Goal: Information Seeking & Learning: Learn about a topic

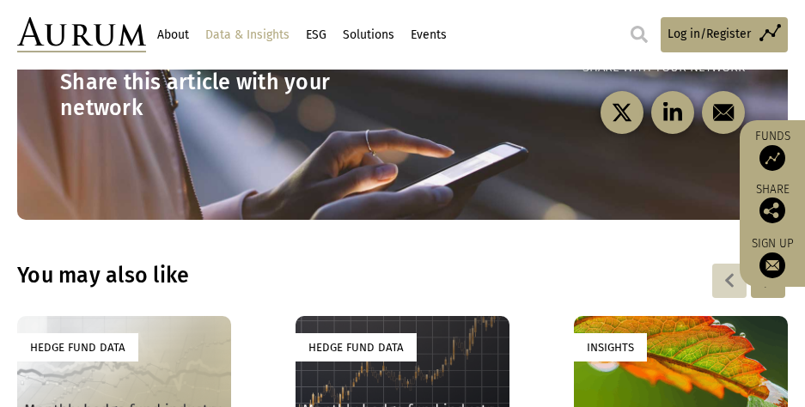
scroll to position [2406, 0]
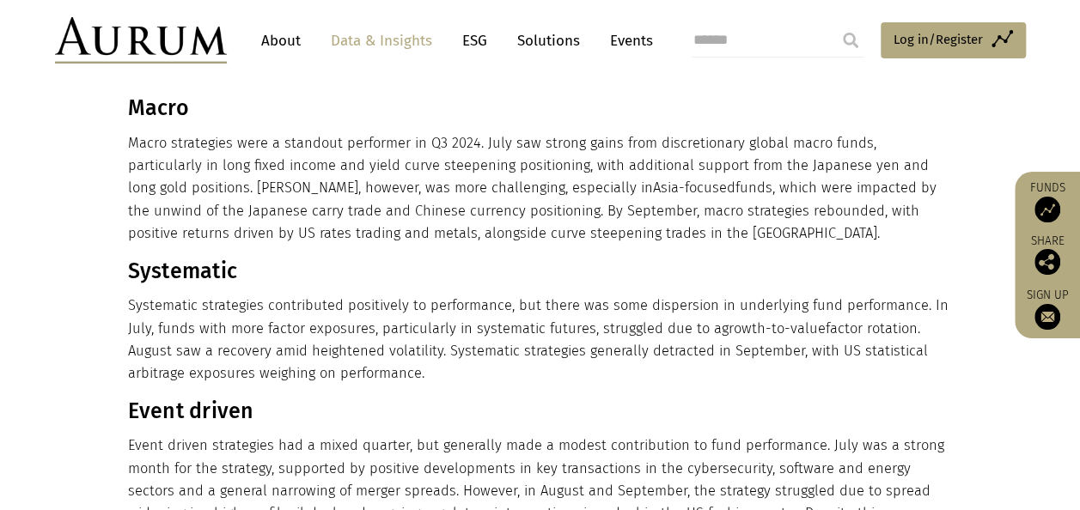
scroll to position [344, 0]
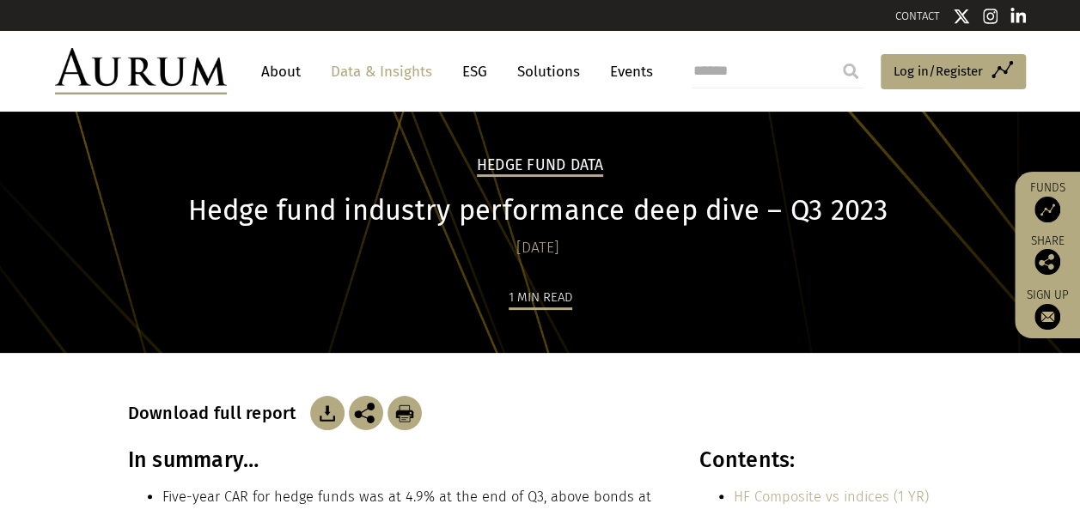
click at [766, 406] on div "Download full report" at bounding box center [540, 413] width 825 height 34
click at [533, 163] on h2 "Hedge Fund Data" at bounding box center [540, 166] width 127 height 21
click at [121, 103] on header "About Data & Insights ESG Solutions Events Access Funds Log in/Register Sign ou…" at bounding box center [540, 71] width 1080 height 81
click at [134, 89] on img at bounding box center [141, 71] width 172 height 46
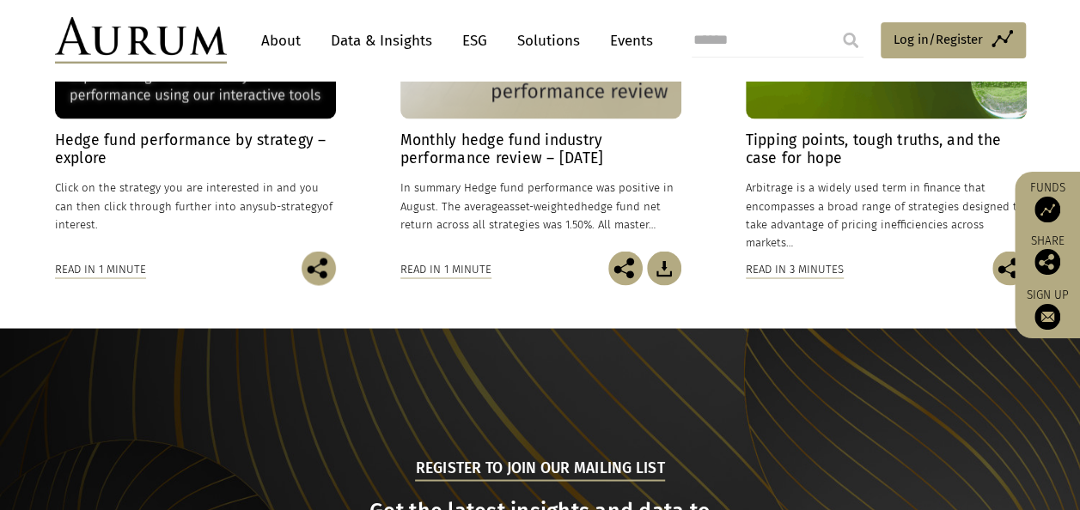
scroll to position [1375, 0]
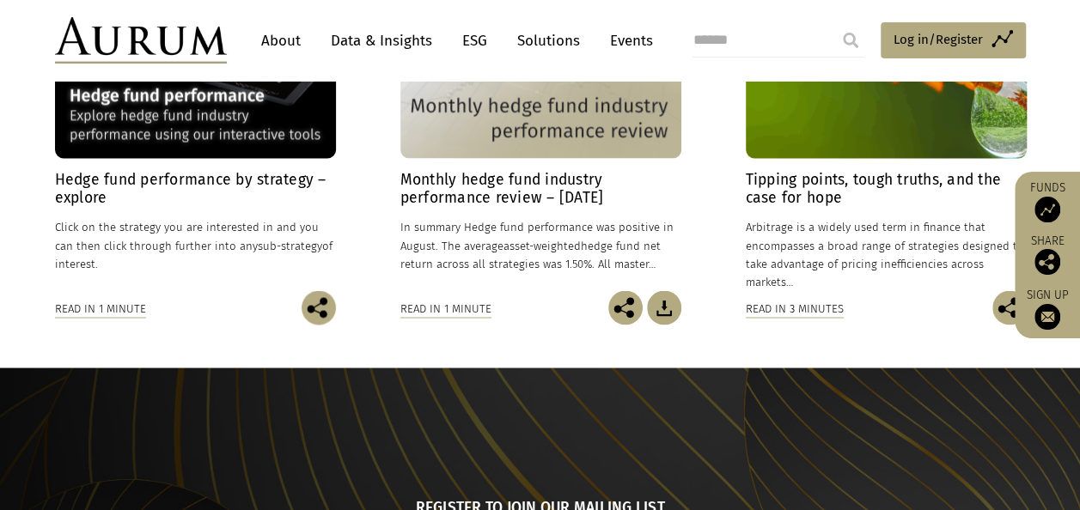
click at [524, 200] on h4 "Monthly hedge fund industry performance review – August 2025" at bounding box center [540, 189] width 281 height 36
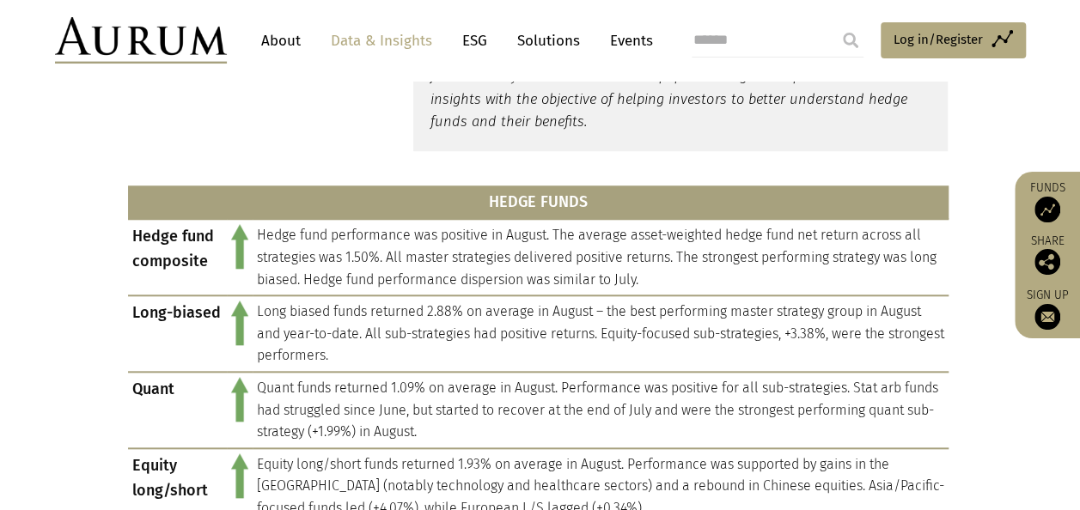
scroll to position [802, 0]
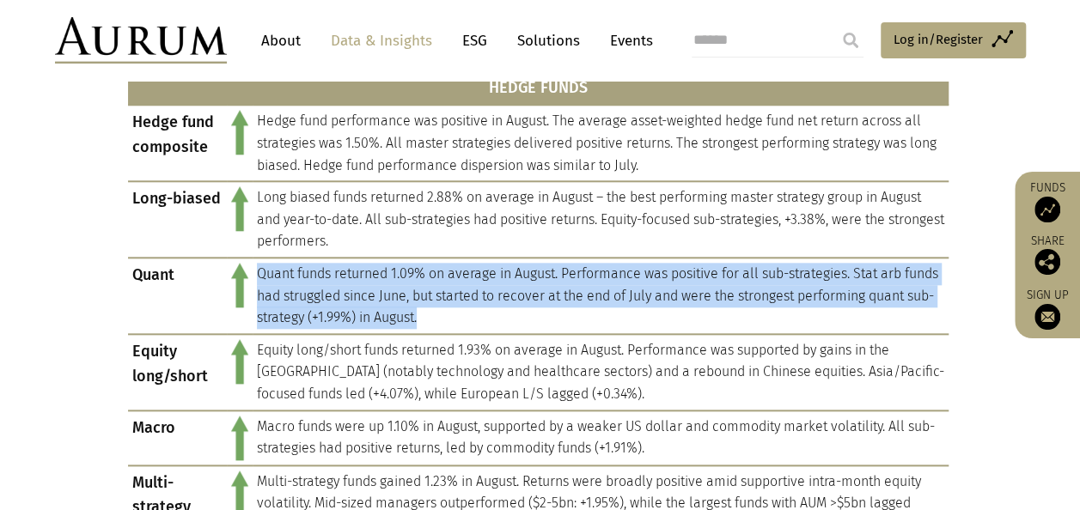
drag, startPoint x: 257, startPoint y: 272, endPoint x: 500, endPoint y: 311, distance: 246.2
click at [500, 311] on td "Quant funds returned 1.09% on average in August. Performance was positive for a…" at bounding box center [601, 296] width 696 height 76
copy td "Quant funds returned 1.09% on average in August. Performance was positive for a…"
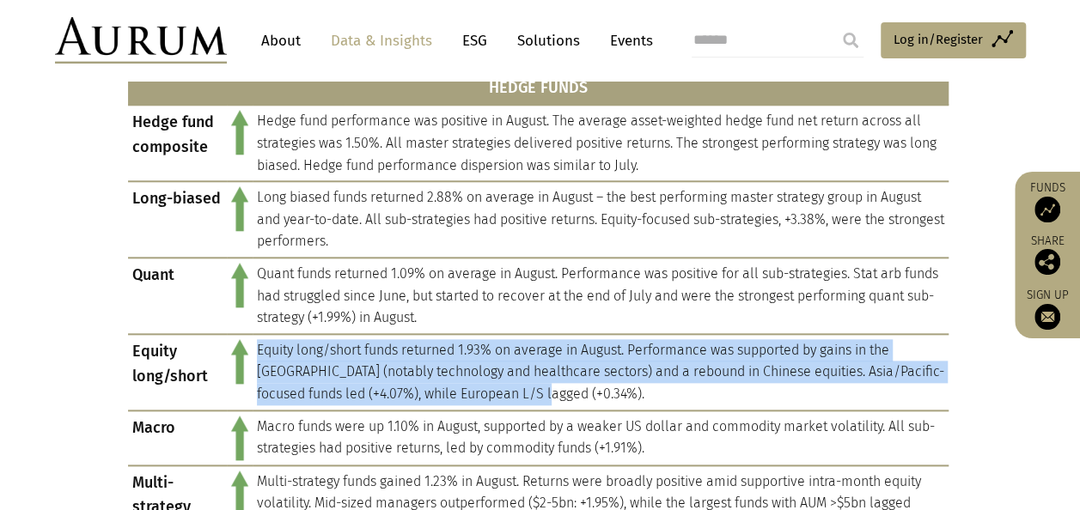
drag, startPoint x: 256, startPoint y: 350, endPoint x: 534, endPoint y: 395, distance: 282.1
click at [534, 395] on td "Equity long/short funds returned 1.93% on average in August. Performance was su…" at bounding box center [601, 372] width 696 height 76
copy td "Equity long/short funds returned 1.93% on average in August. Performance was su…"
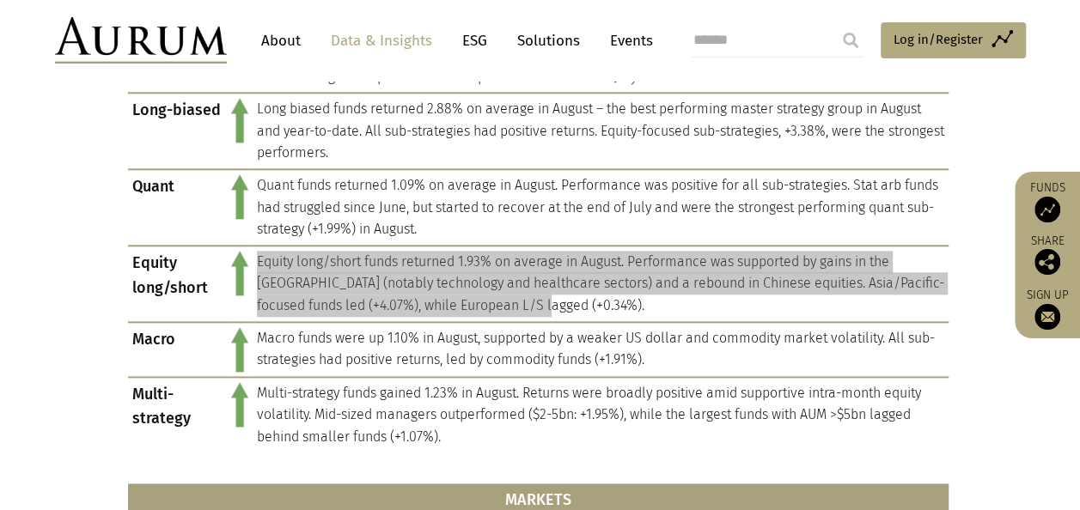
scroll to position [916, 0]
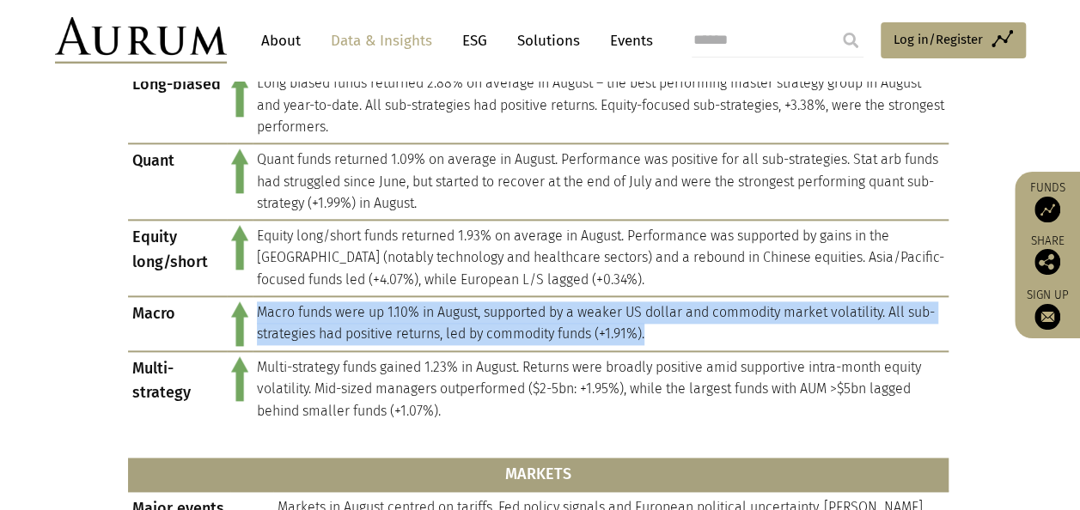
drag, startPoint x: 256, startPoint y: 312, endPoint x: 650, endPoint y: 339, distance: 394.4
click at [650, 339] on td "Macro funds were up 1.10% in August, supported by a weaker US dollar and commod…" at bounding box center [601, 323] width 696 height 55
copy td "Macro funds were up 1.10% in August, supported by a weaker US dollar and commod…"
